Goal: Check status: Check status

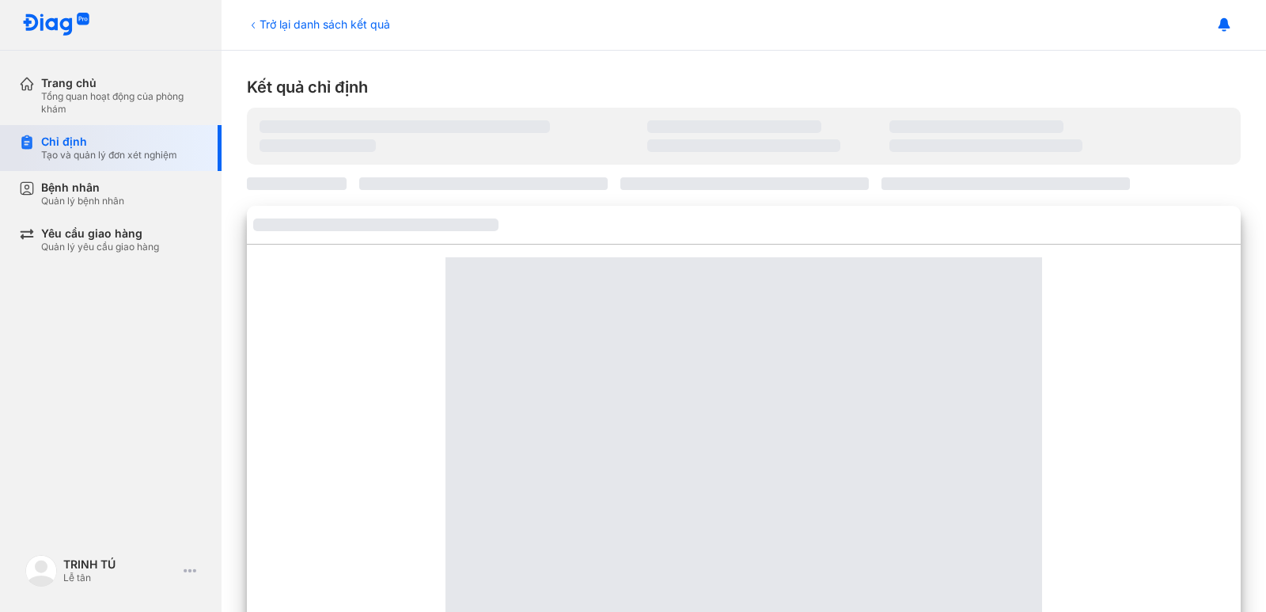
click at [82, 139] on div "Chỉ định" at bounding box center [109, 142] width 136 height 14
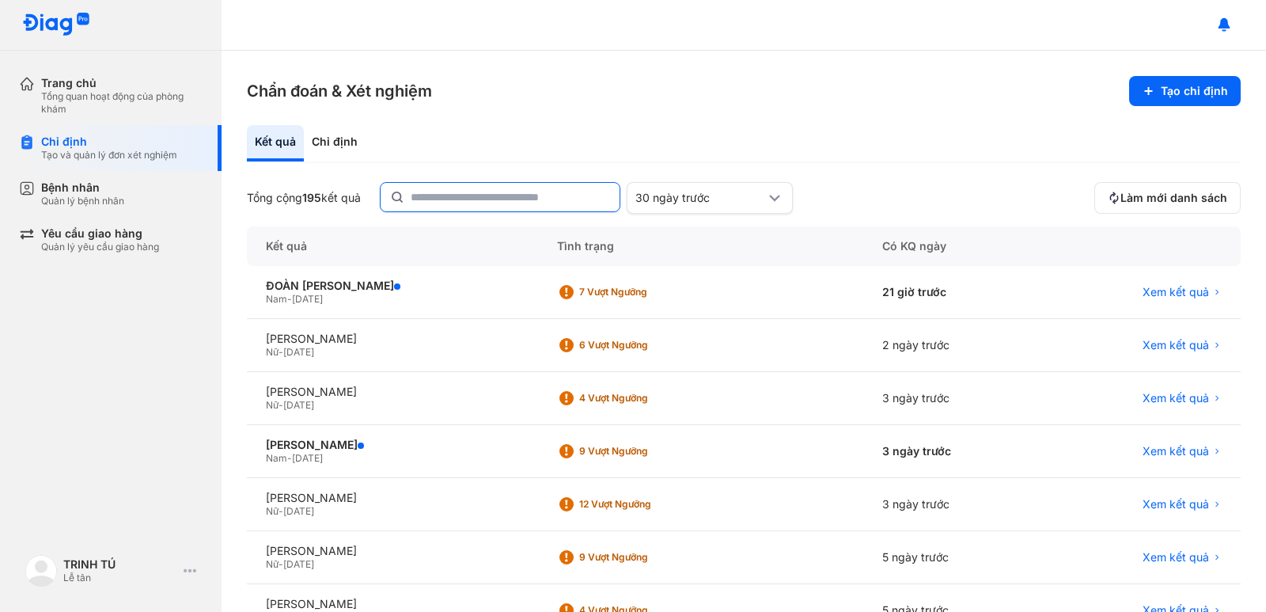
click at [458, 205] on input "text" at bounding box center [510, 197] width 199 height 28
type input "**********"
